Goal: Information Seeking & Learning: Learn about a topic

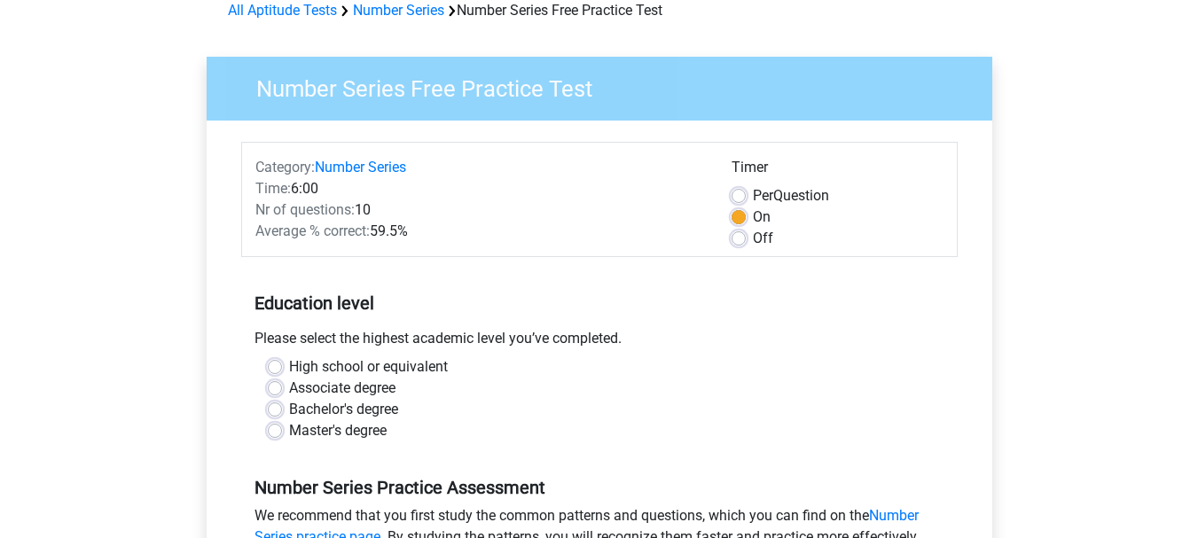
scroll to position [177, 0]
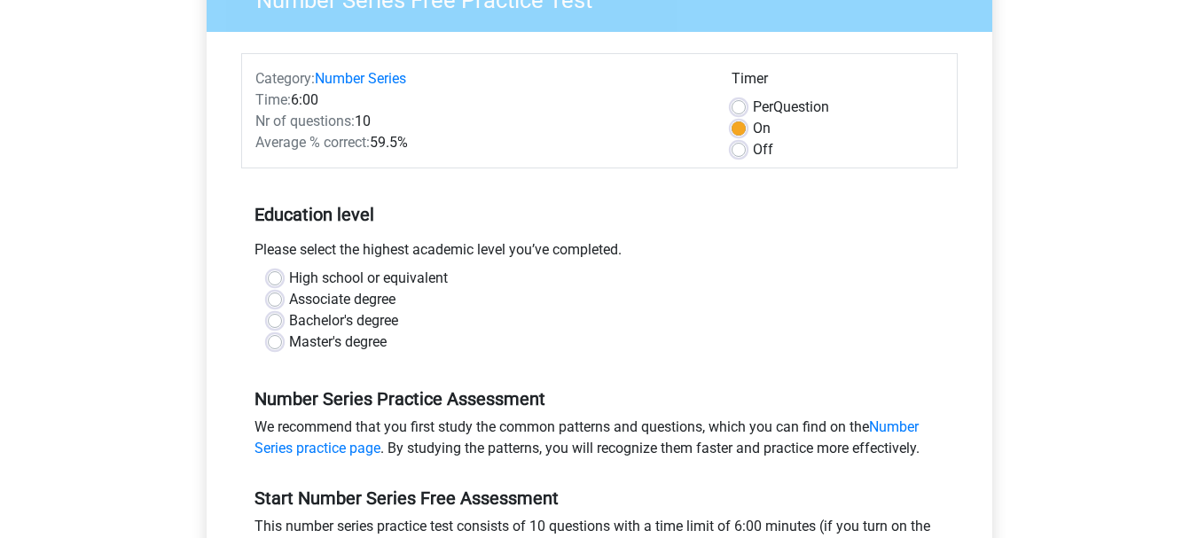
click at [289, 341] on label "Master's degree" at bounding box center [338, 342] width 98 height 21
click at [280, 341] on input "Master's degree" at bounding box center [275, 341] width 14 height 18
radio input "true"
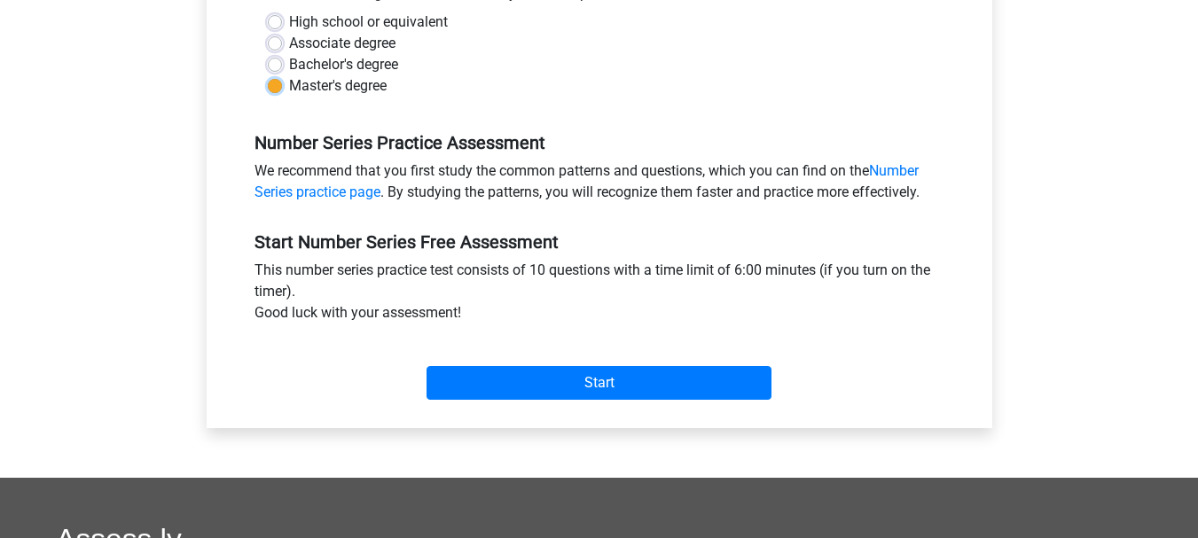
scroll to position [443, 0]
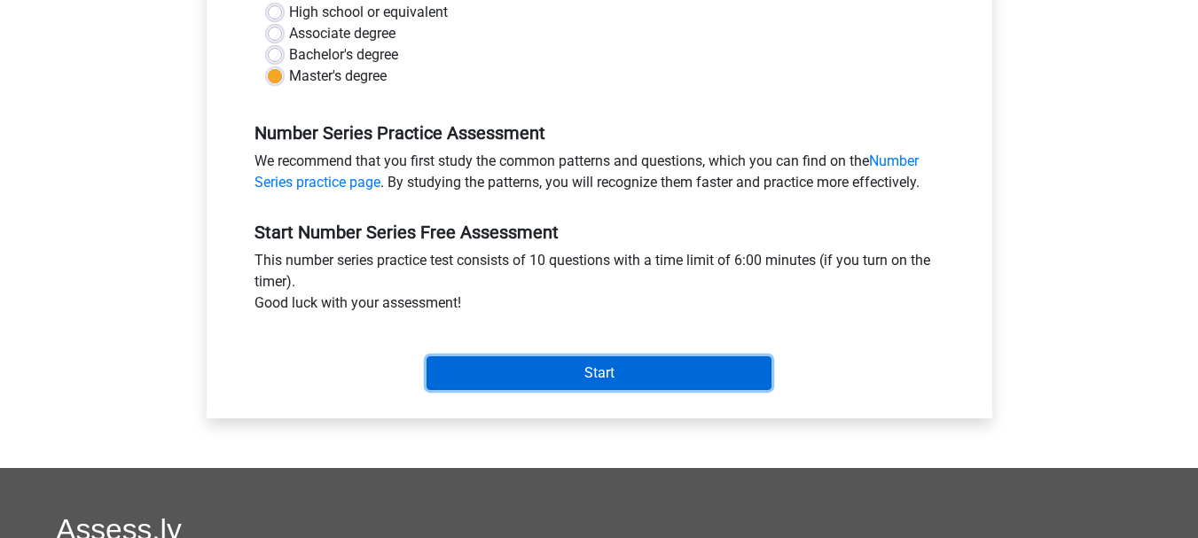
click at [562, 369] on input "Start" at bounding box center [598, 373] width 345 height 34
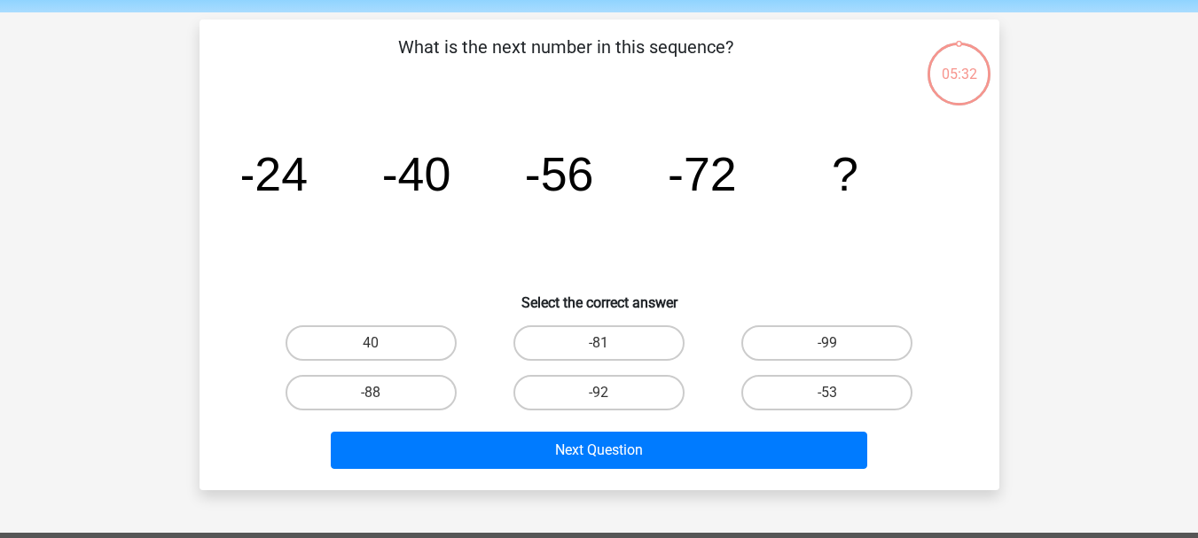
scroll to position [89, 0]
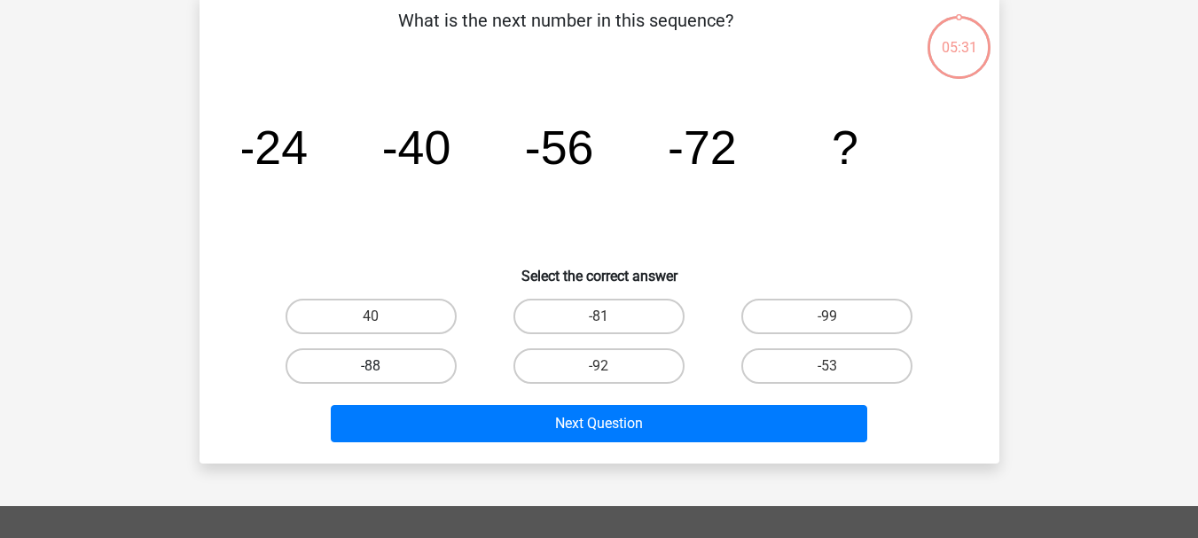
click at [418, 361] on label "-88" at bounding box center [370, 365] width 171 height 35
click at [382, 366] on input "-88" at bounding box center [377, 372] width 12 height 12
radio input "true"
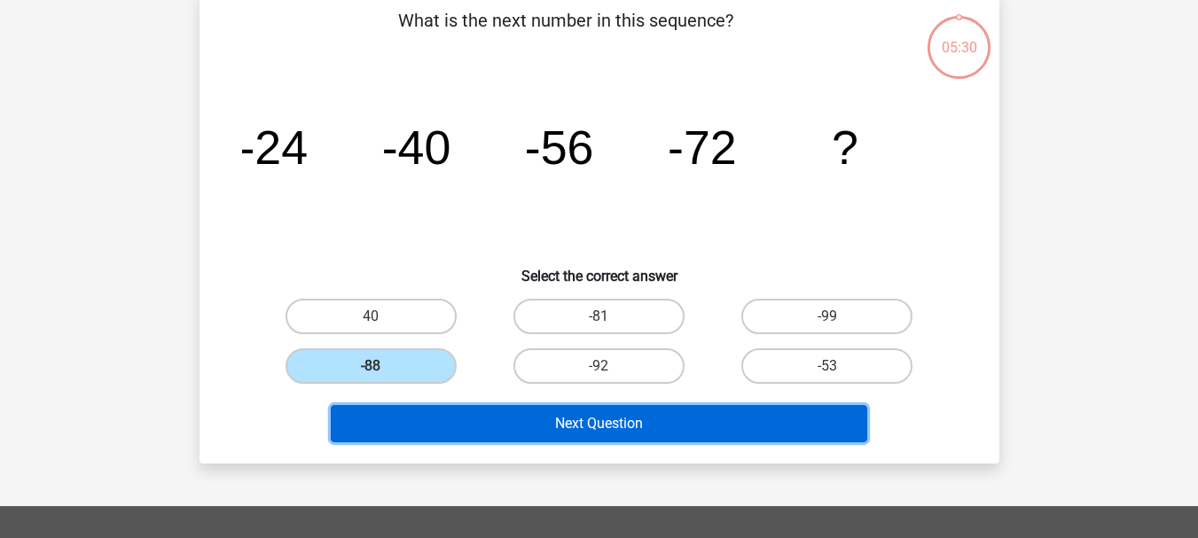
click at [644, 431] on button "Next Question" at bounding box center [599, 423] width 536 height 37
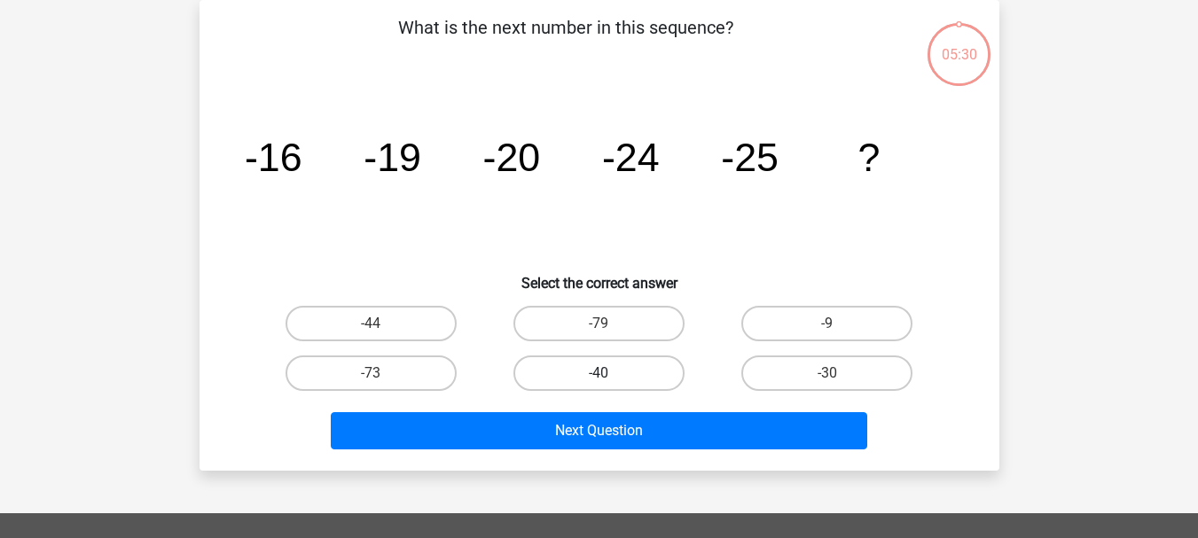
scroll to position [0, 0]
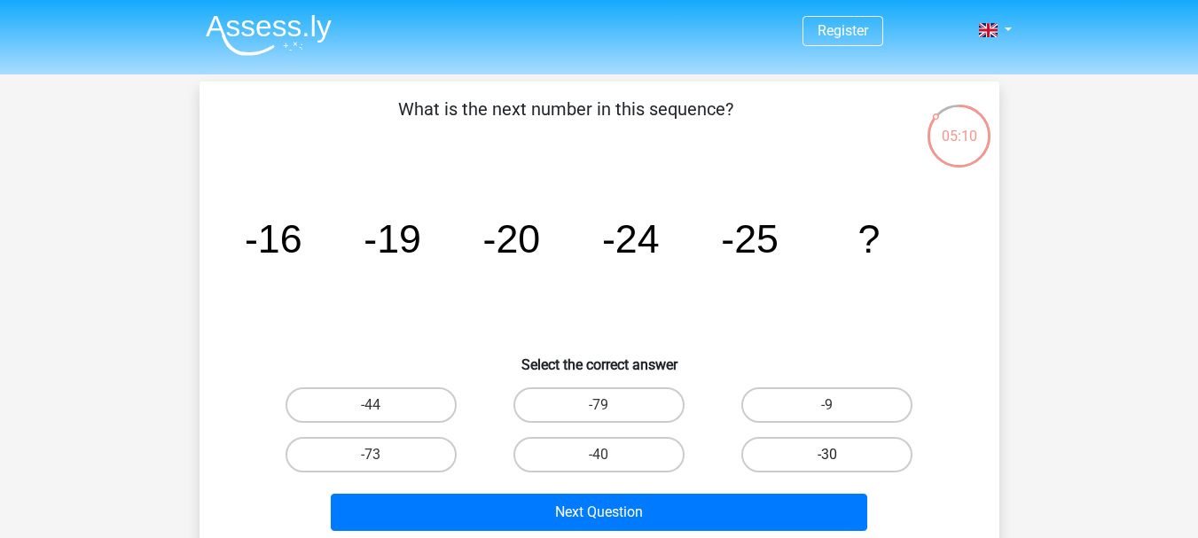
click at [867, 451] on label "-30" at bounding box center [826, 454] width 171 height 35
click at [839, 455] on input "-30" at bounding box center [833, 461] width 12 height 12
radio input "true"
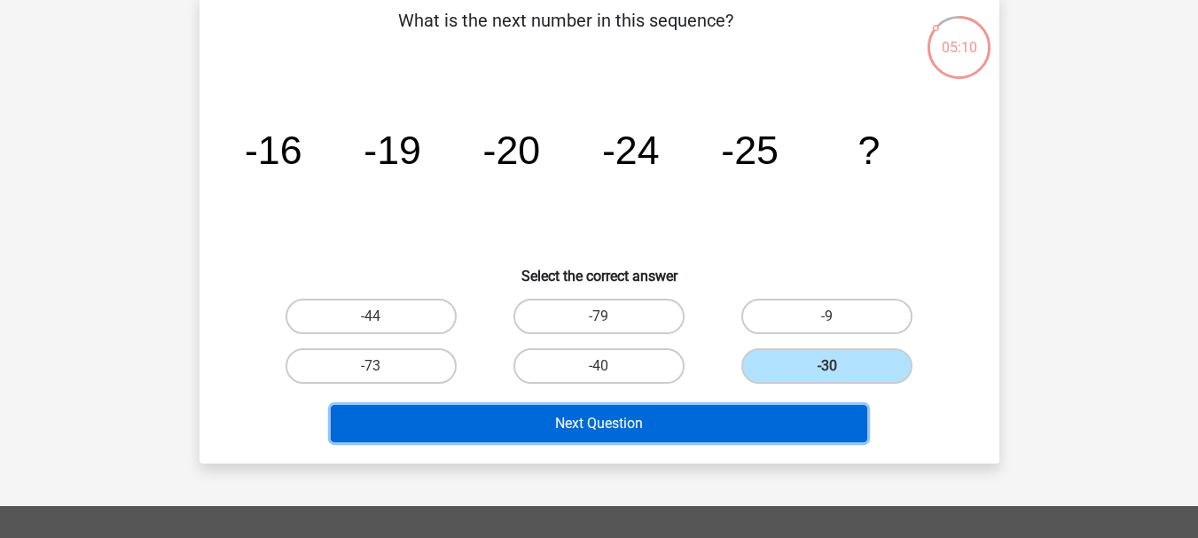
click at [607, 415] on button "Next Question" at bounding box center [599, 423] width 536 height 37
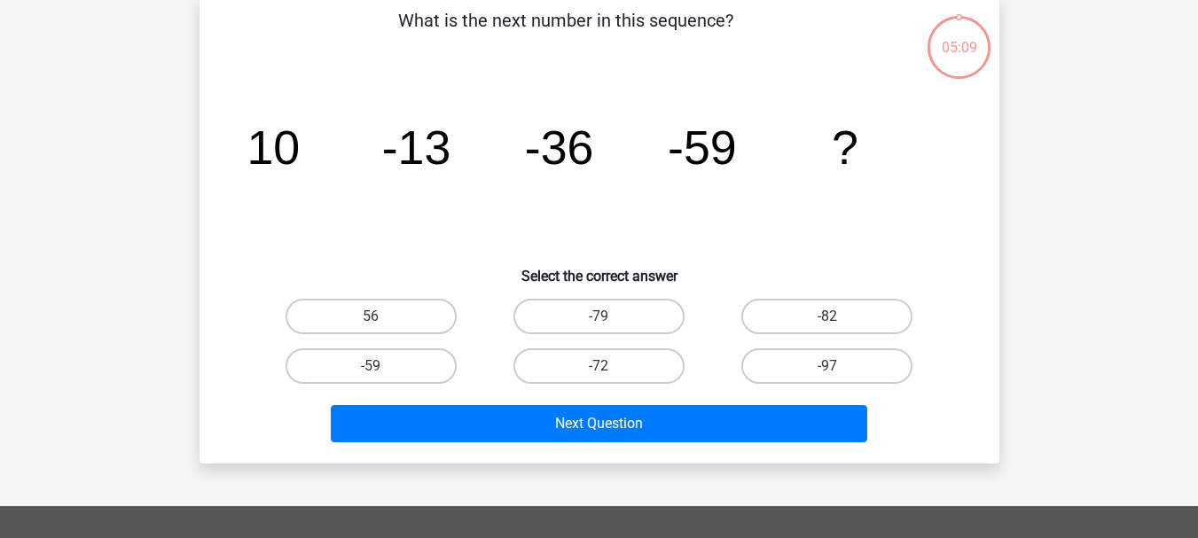
scroll to position [82, 0]
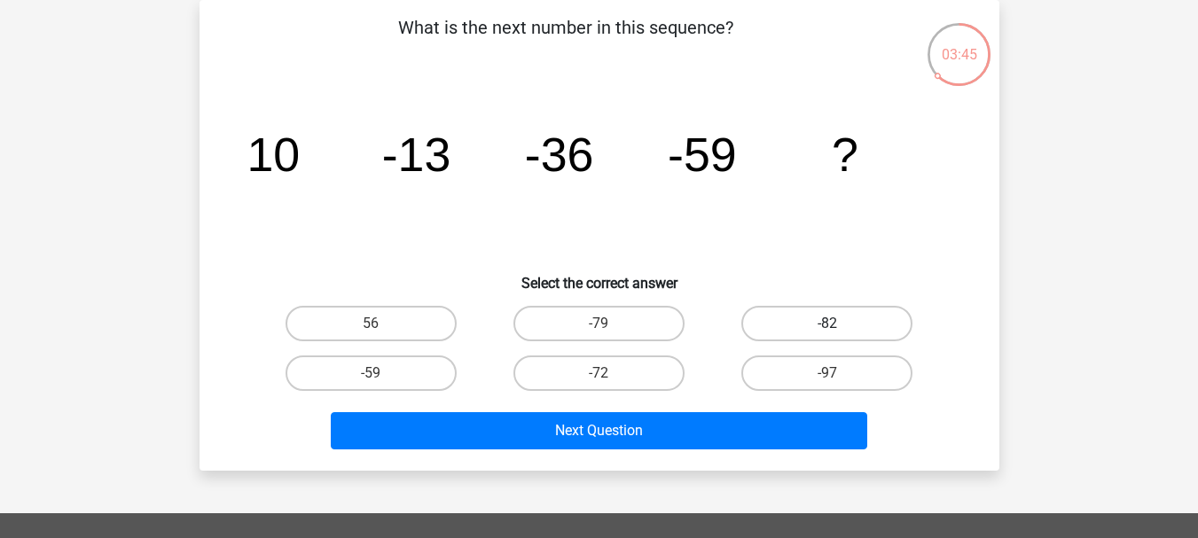
click at [784, 312] on label "-82" at bounding box center [826, 323] width 171 height 35
click at [827, 324] on input "-82" at bounding box center [833, 330] width 12 height 12
radio input "true"
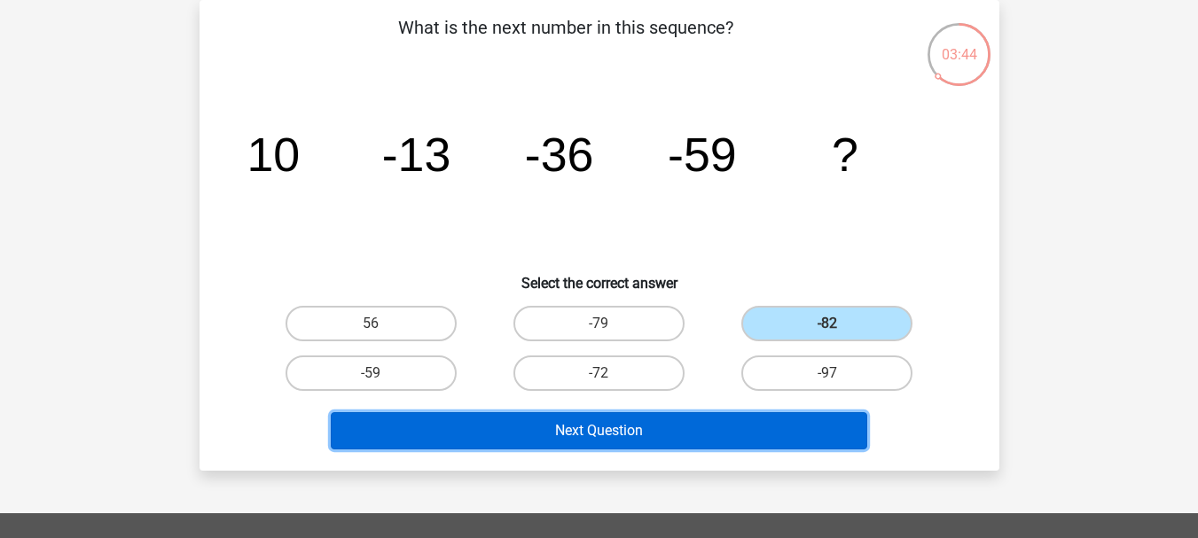
click at [722, 434] on button "Next Question" at bounding box center [599, 430] width 536 height 37
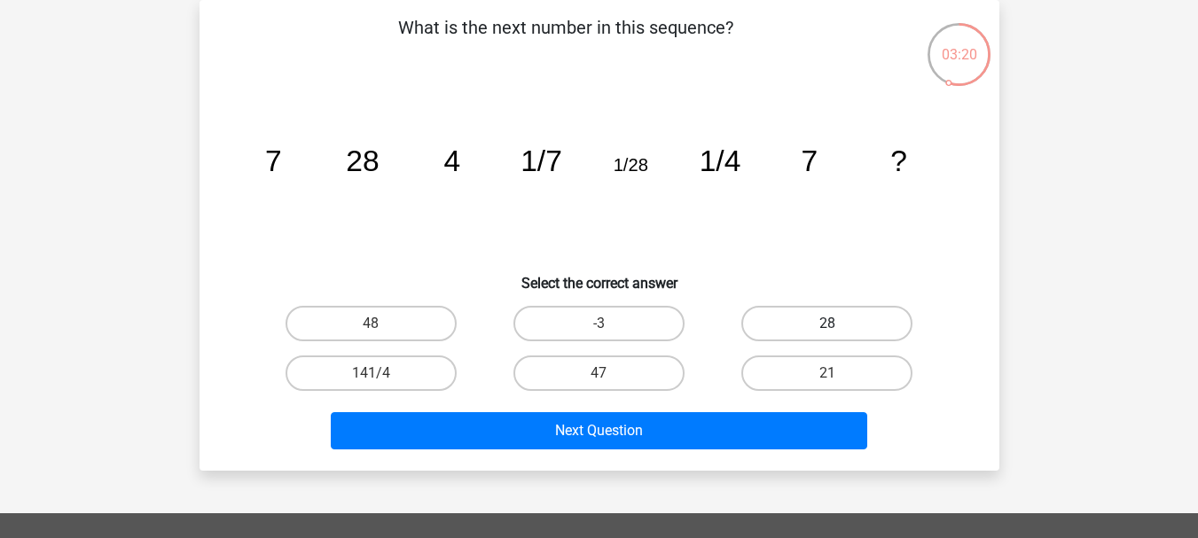
click at [866, 325] on label "28" at bounding box center [826, 323] width 171 height 35
click at [839, 325] on input "28" at bounding box center [833, 330] width 12 height 12
radio input "true"
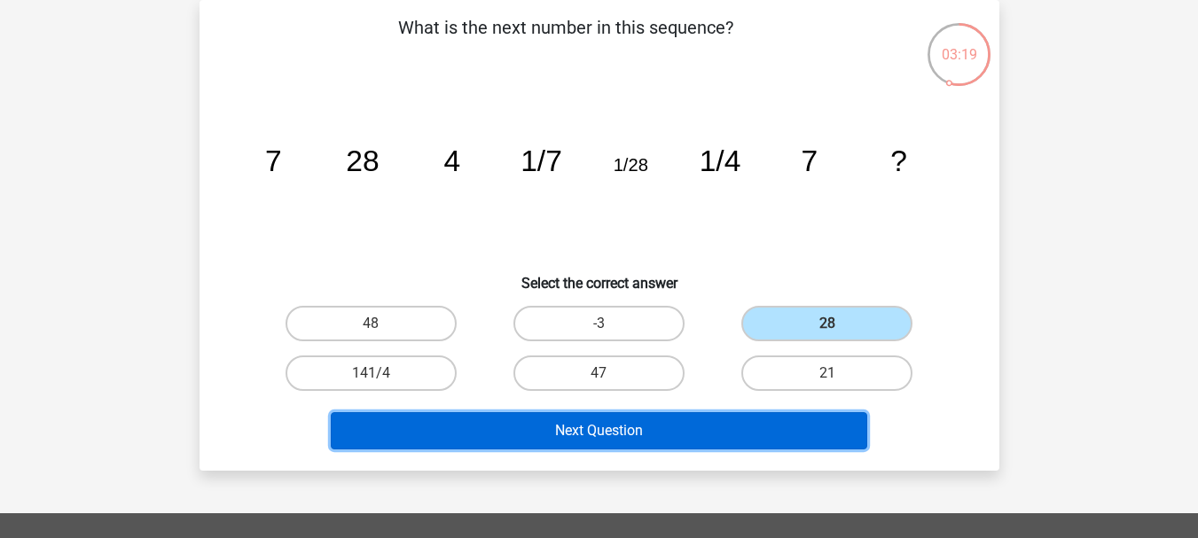
click at [738, 429] on button "Next Question" at bounding box center [599, 430] width 536 height 37
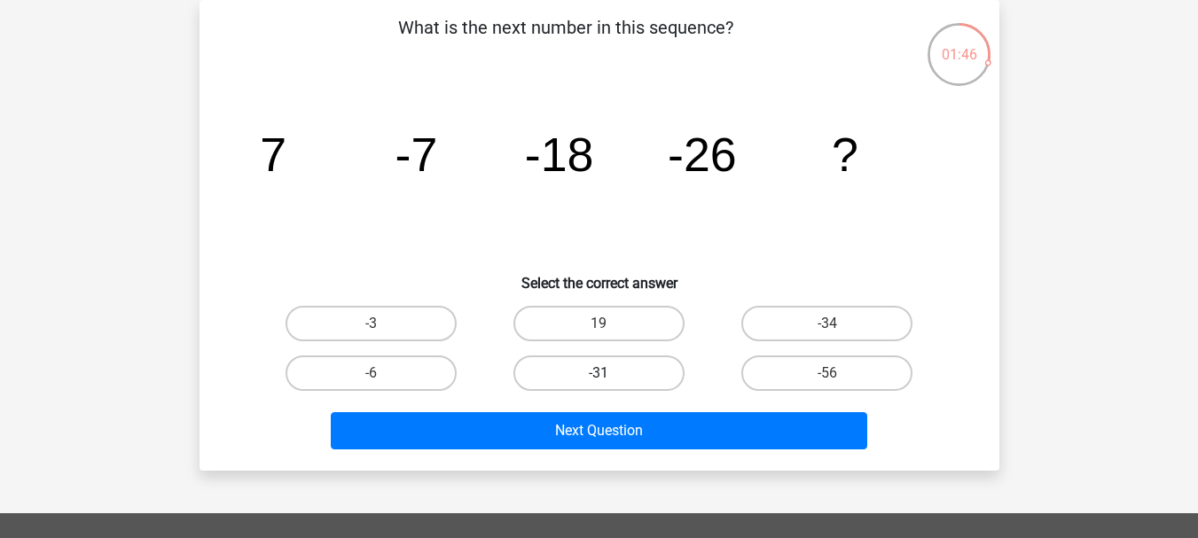
click at [543, 376] on label "-31" at bounding box center [598, 373] width 171 height 35
click at [598, 376] on input "-31" at bounding box center [604, 379] width 12 height 12
radio input "true"
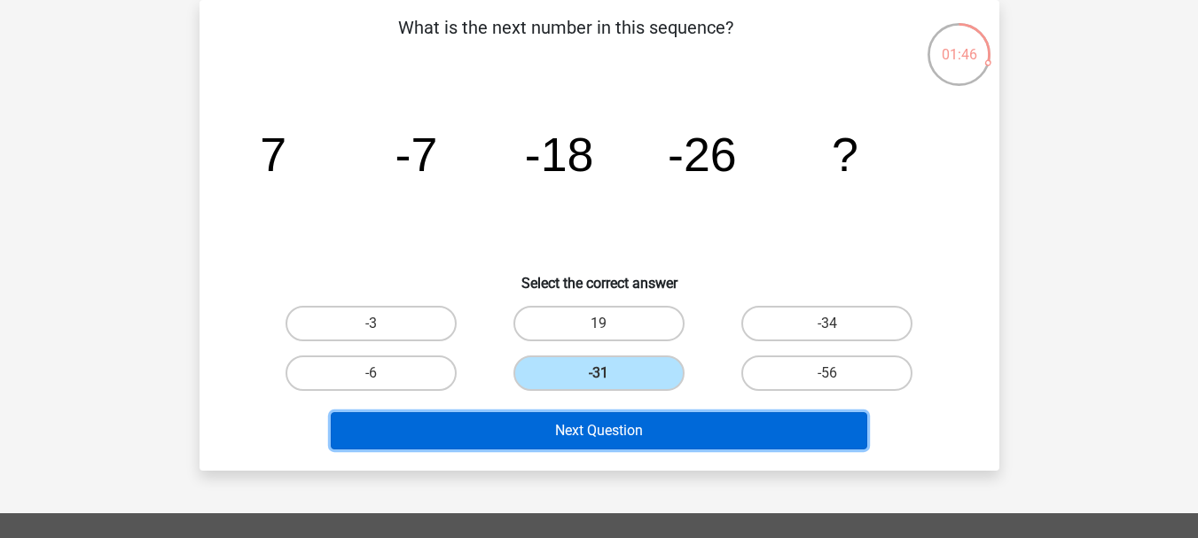
click at [570, 424] on button "Next Question" at bounding box center [599, 430] width 536 height 37
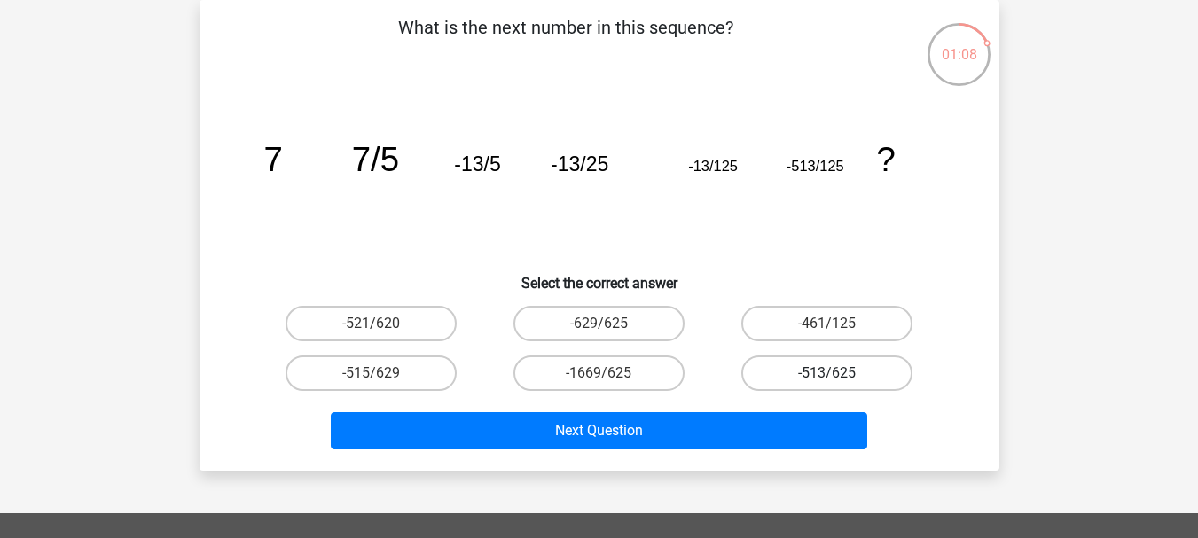
click at [801, 369] on label "-513/625" at bounding box center [826, 373] width 171 height 35
click at [827, 373] on input "-513/625" at bounding box center [833, 379] width 12 height 12
radio input "true"
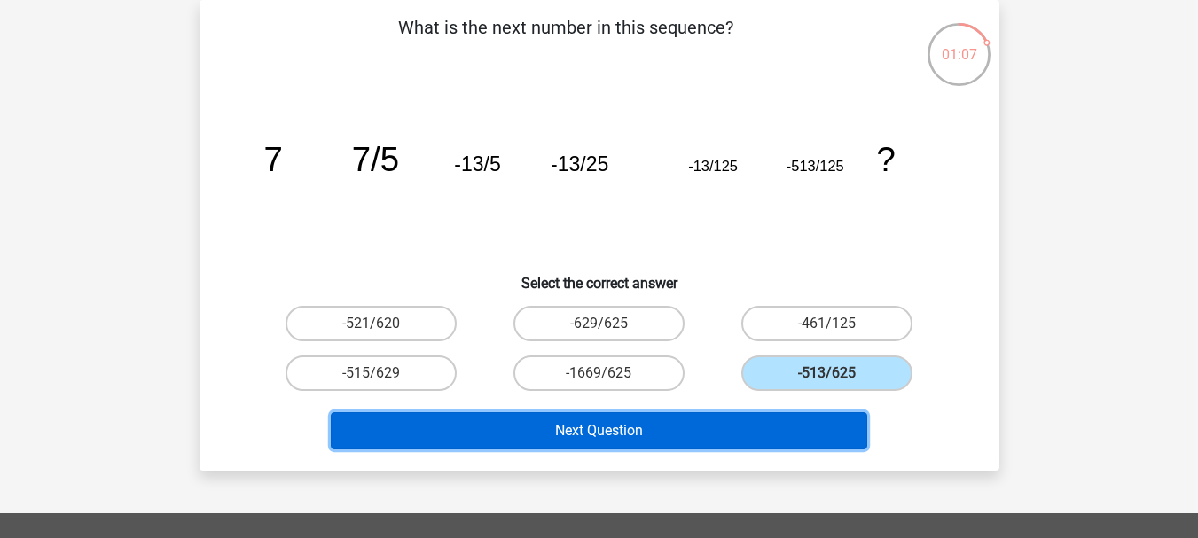
click at [734, 431] on button "Next Question" at bounding box center [599, 430] width 536 height 37
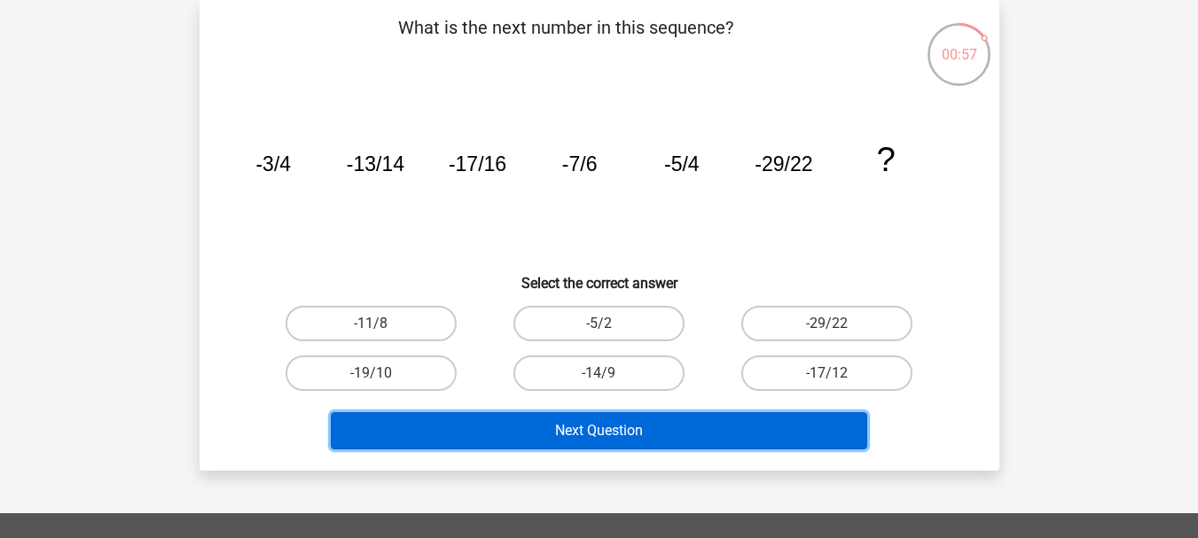
click at [616, 429] on button "Next Question" at bounding box center [599, 430] width 536 height 37
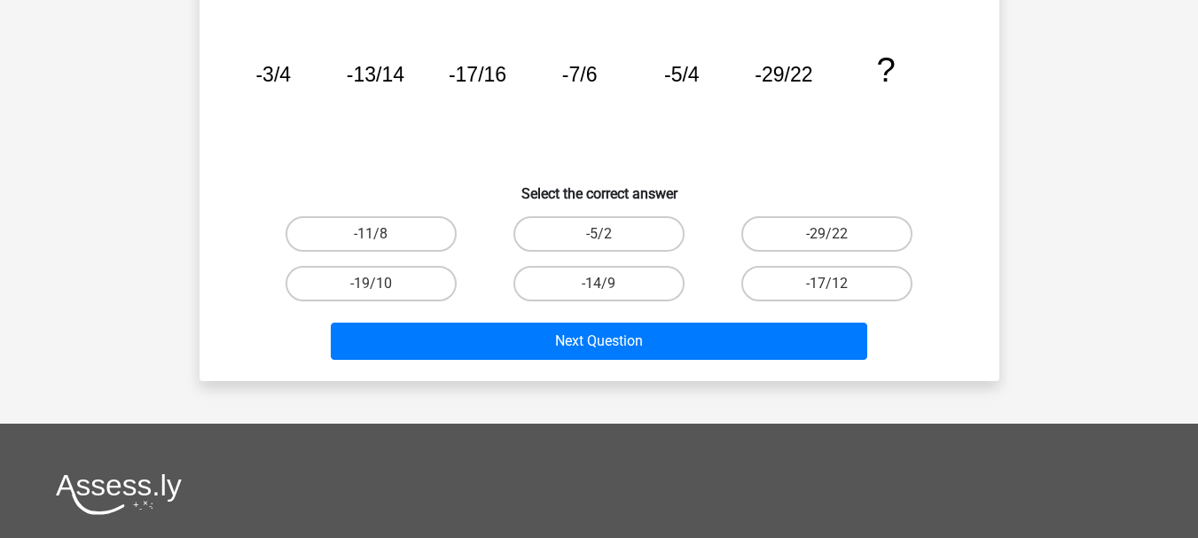
scroll to position [0, 0]
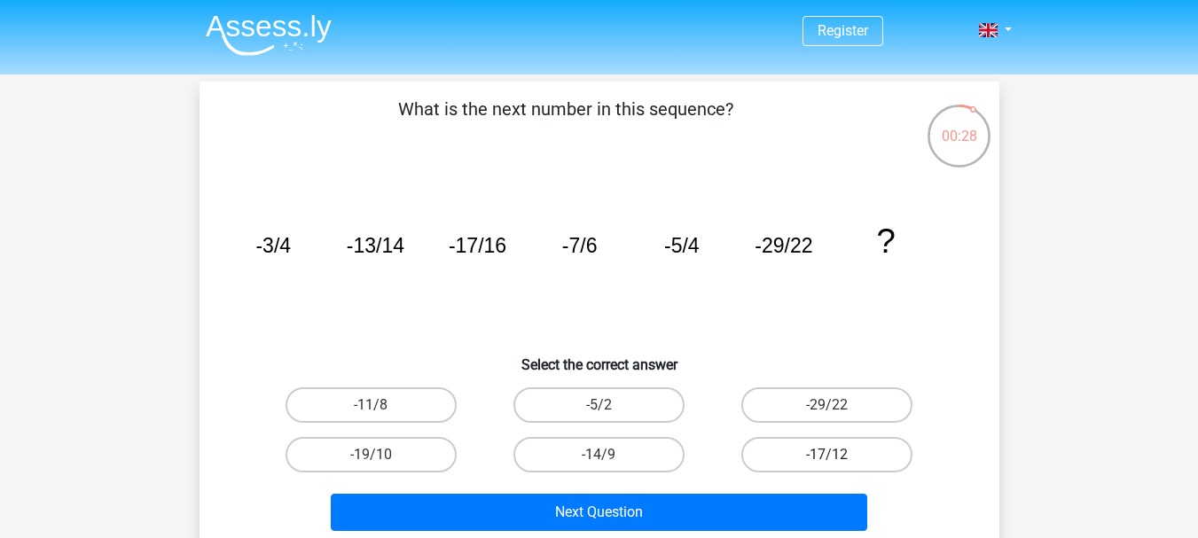
click at [848, 444] on label "-17/12" at bounding box center [826, 454] width 171 height 35
click at [839, 455] on input "-17/12" at bounding box center [833, 461] width 12 height 12
radio input "true"
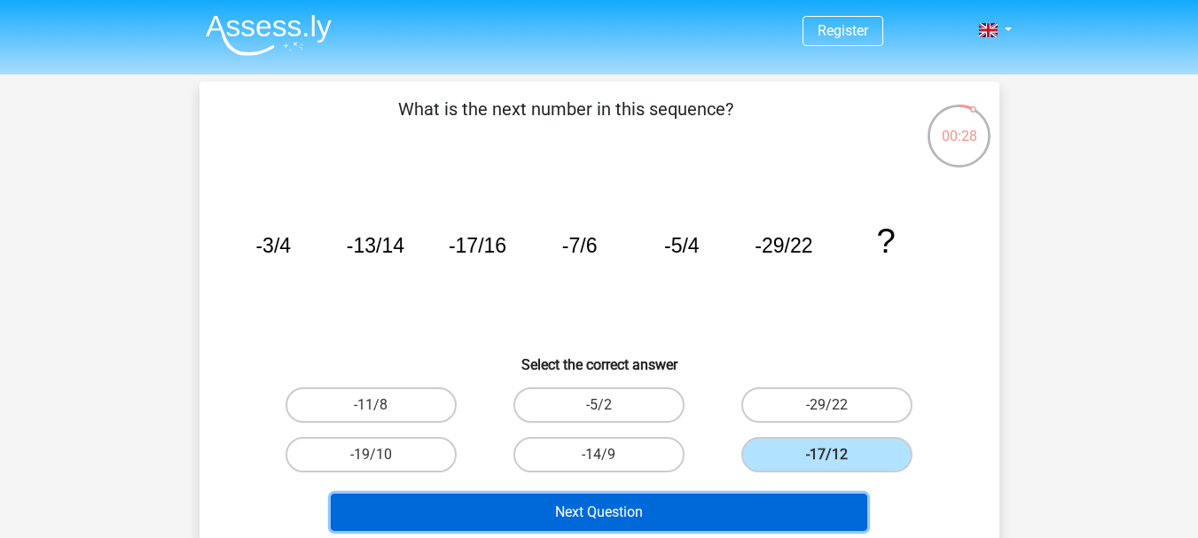
click at [727, 523] on button "Next Question" at bounding box center [599, 512] width 536 height 37
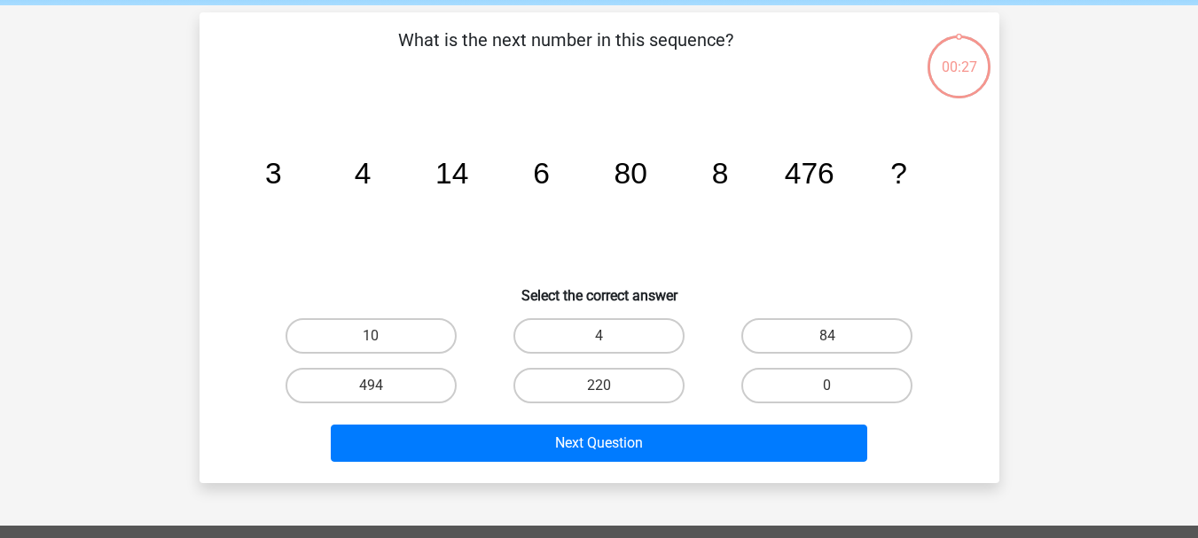
scroll to position [82, 0]
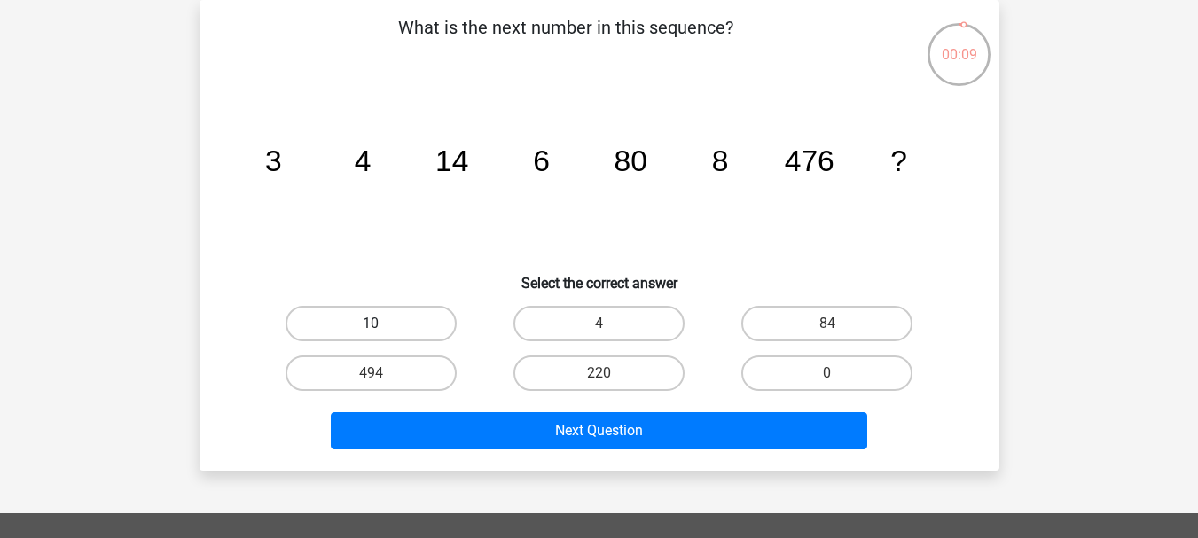
click at [409, 316] on label "10" at bounding box center [370, 323] width 171 height 35
click at [382, 324] on input "10" at bounding box center [377, 330] width 12 height 12
radio input "true"
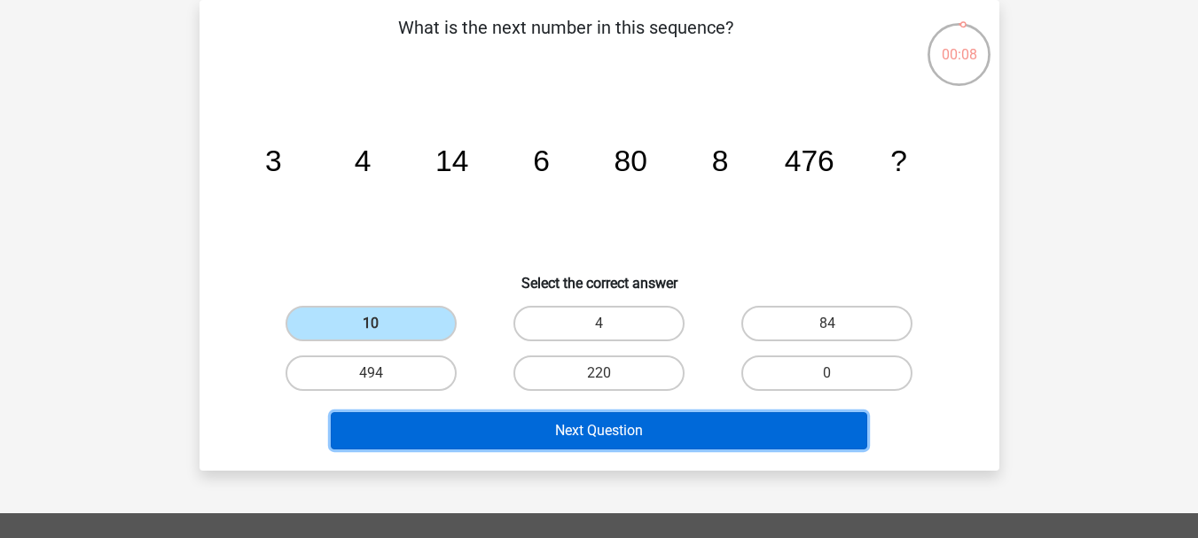
click at [533, 417] on button "Next Question" at bounding box center [599, 430] width 536 height 37
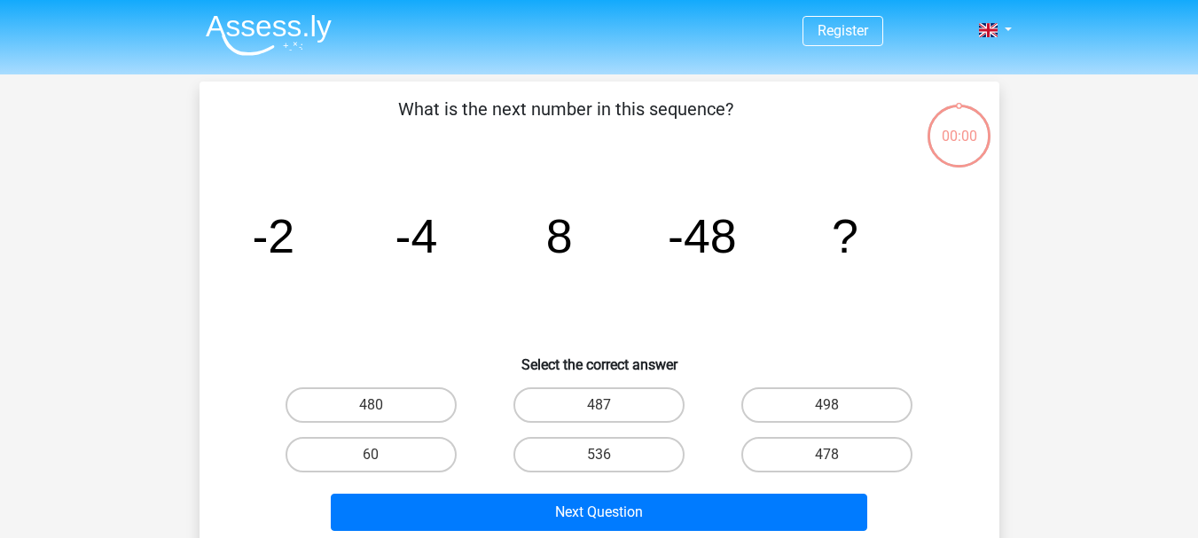
scroll to position [82, 0]
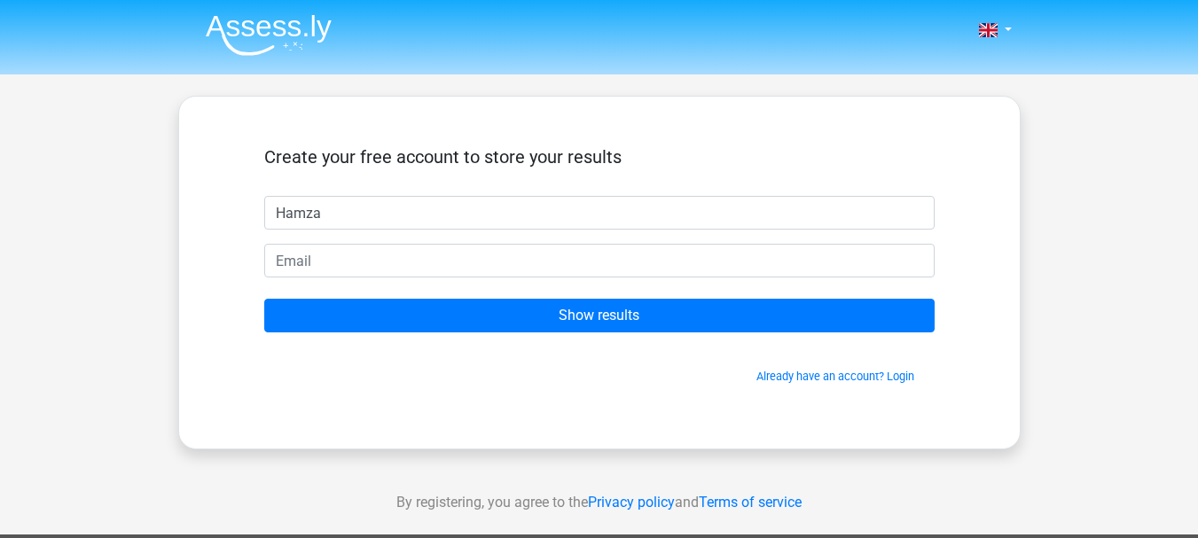
type input "Hamza"
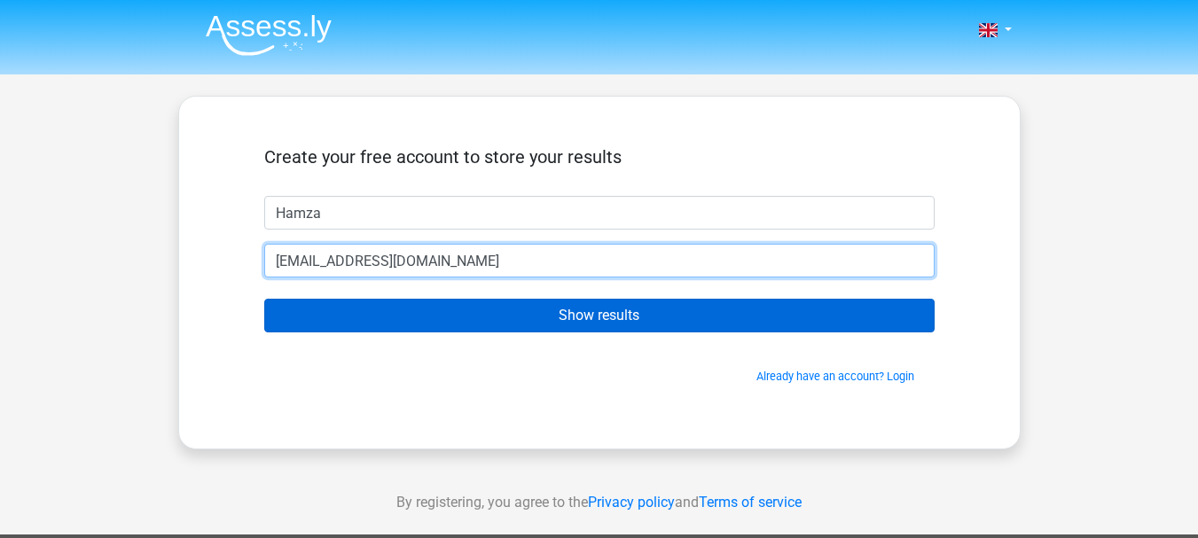
type input "hamxakhaan@gmail.com"
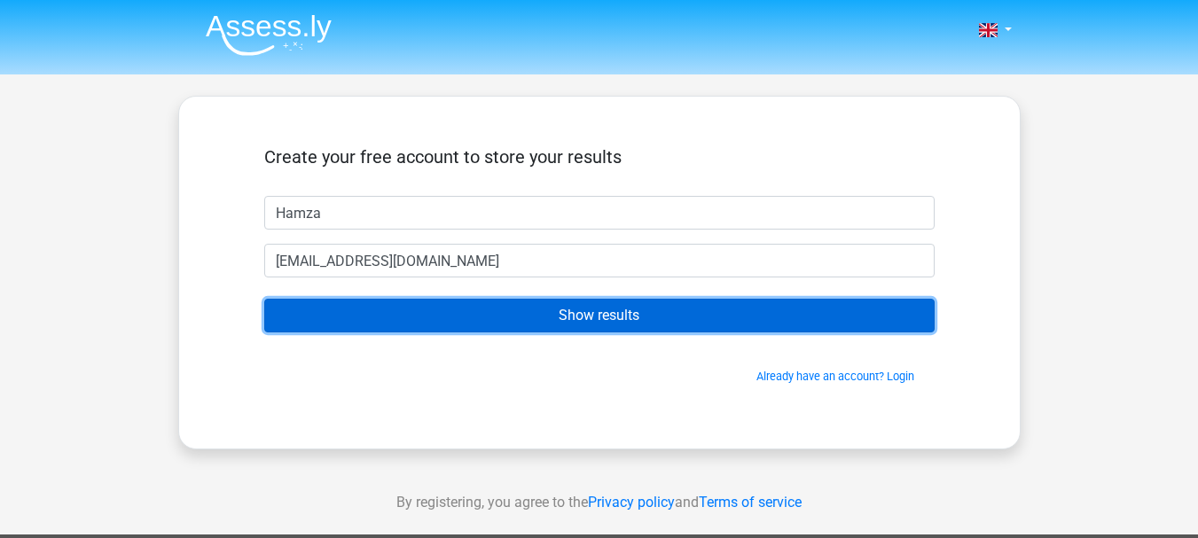
click at [700, 315] on input "Show results" at bounding box center [599, 316] width 670 height 34
